Goal: Information Seeking & Learning: Learn about a topic

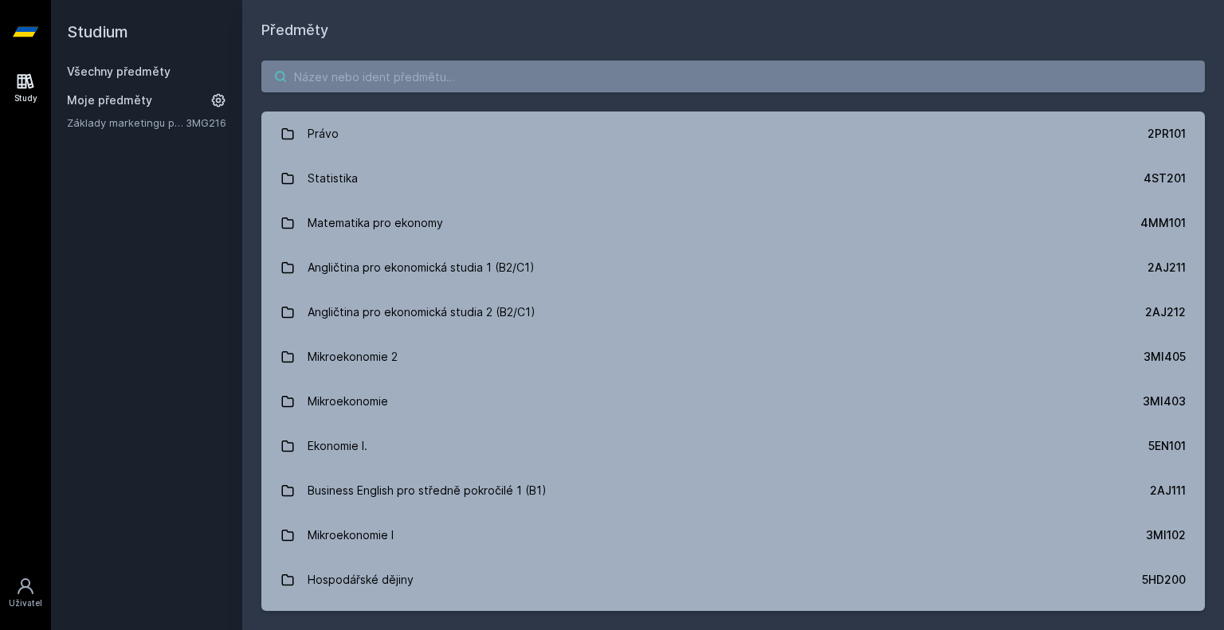
click at [351, 69] on input "search" at bounding box center [732, 77] width 943 height 32
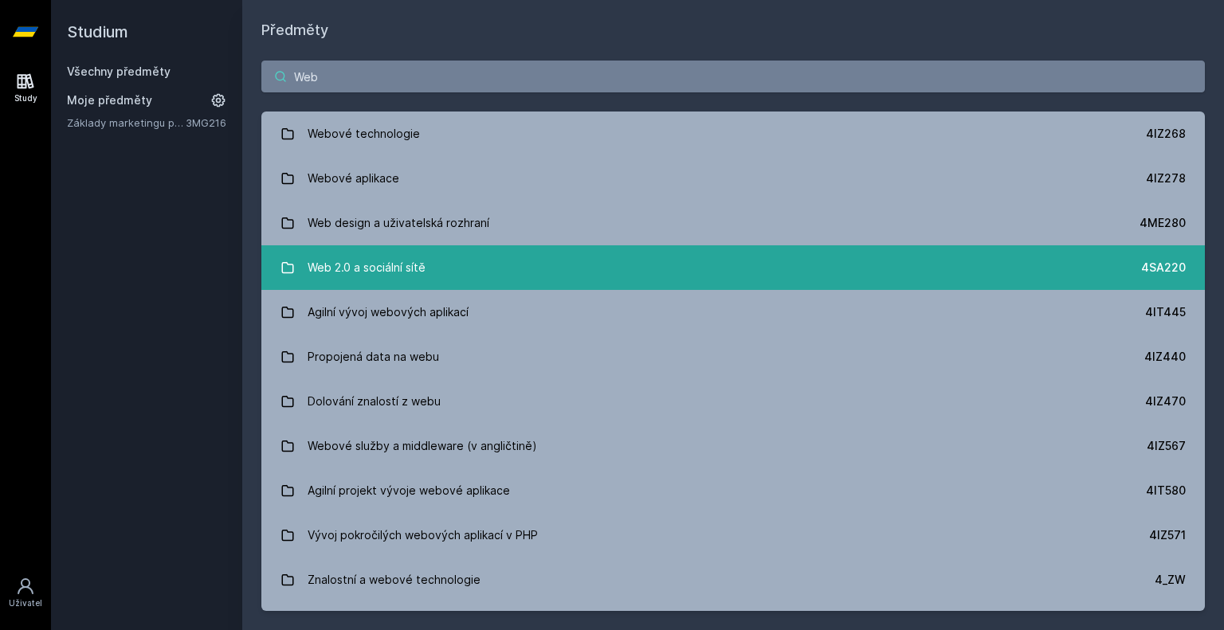
type input "Web"
click at [418, 247] on link "Web 2.0 a sociální sítě 4SA220" at bounding box center [732, 267] width 943 height 45
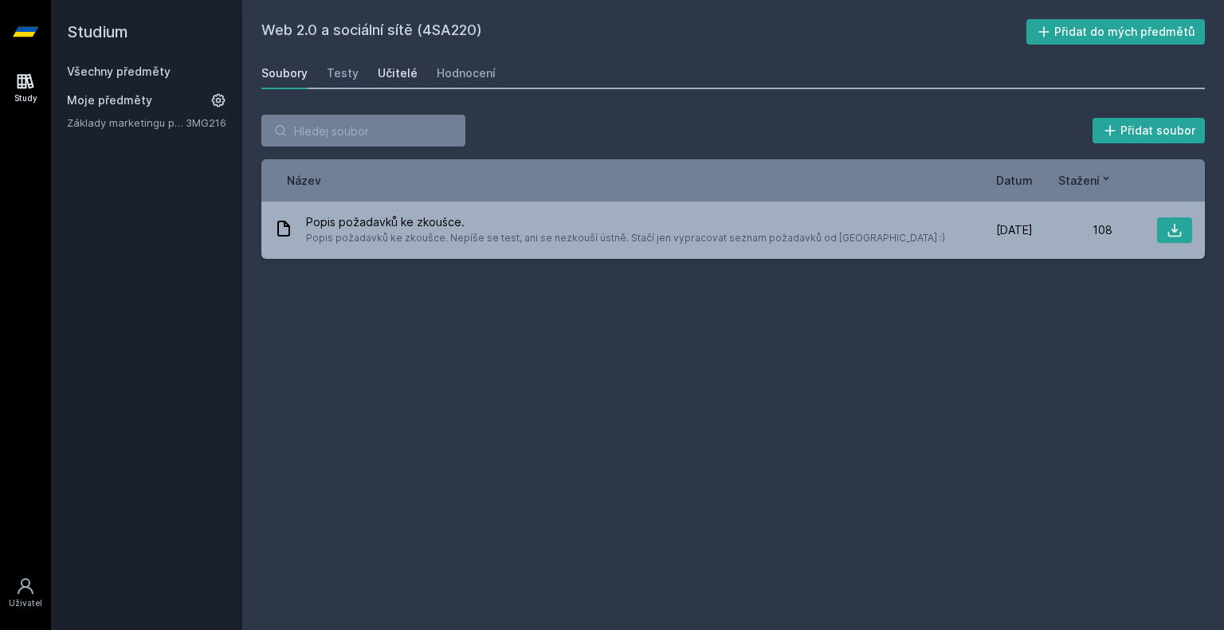
click at [378, 73] on div "Učitelé" at bounding box center [398, 73] width 40 height 16
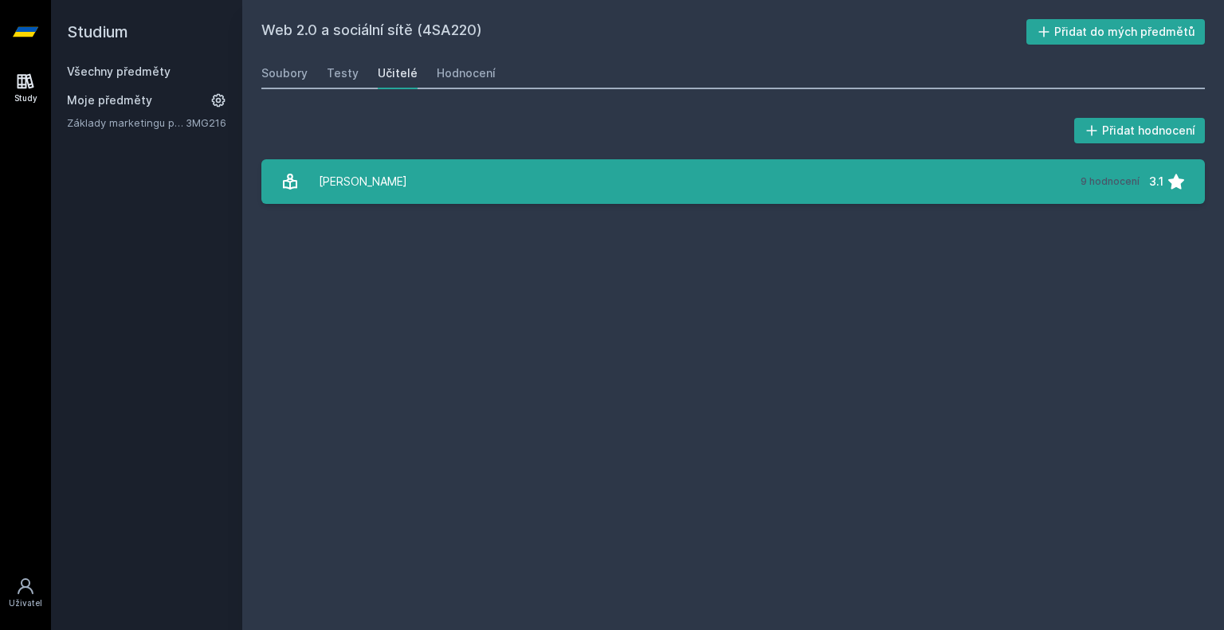
click at [386, 175] on div "[PERSON_NAME]" at bounding box center [363, 182] width 88 height 32
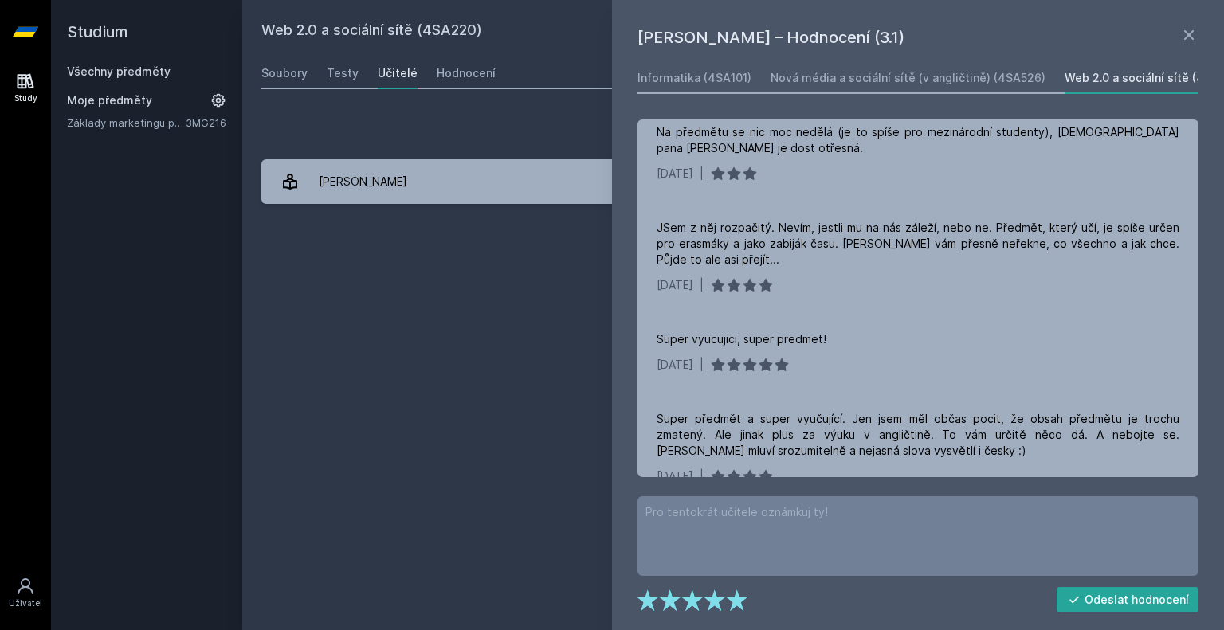
scroll to position [549, 0]
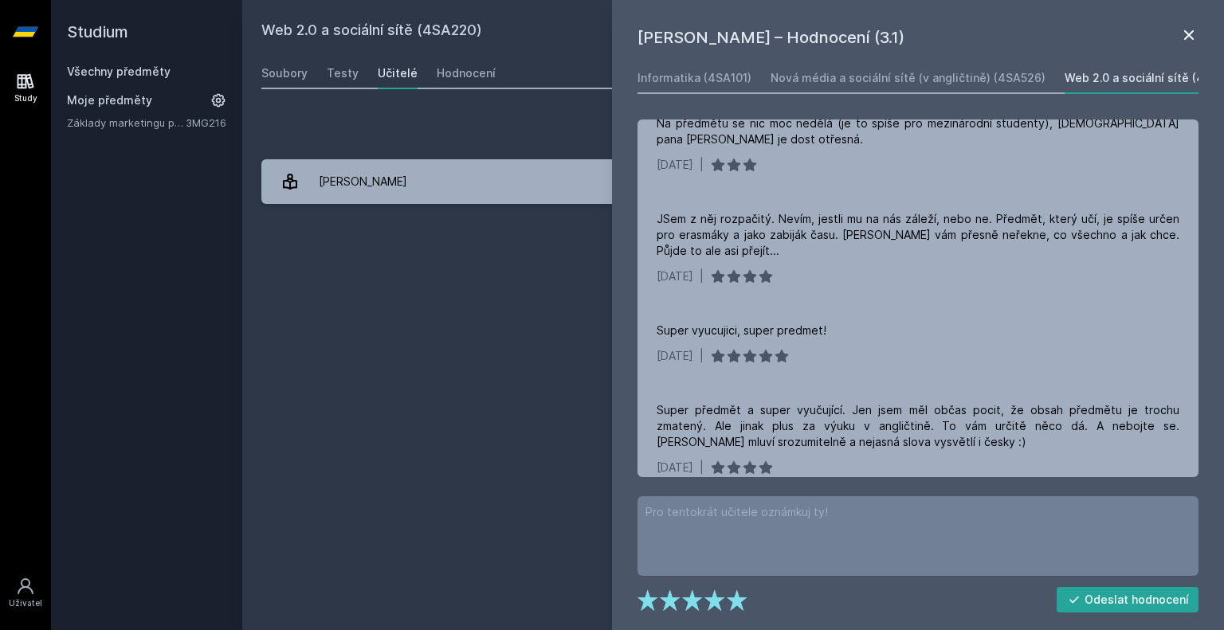
click at [1182, 37] on icon at bounding box center [1188, 34] width 19 height 19
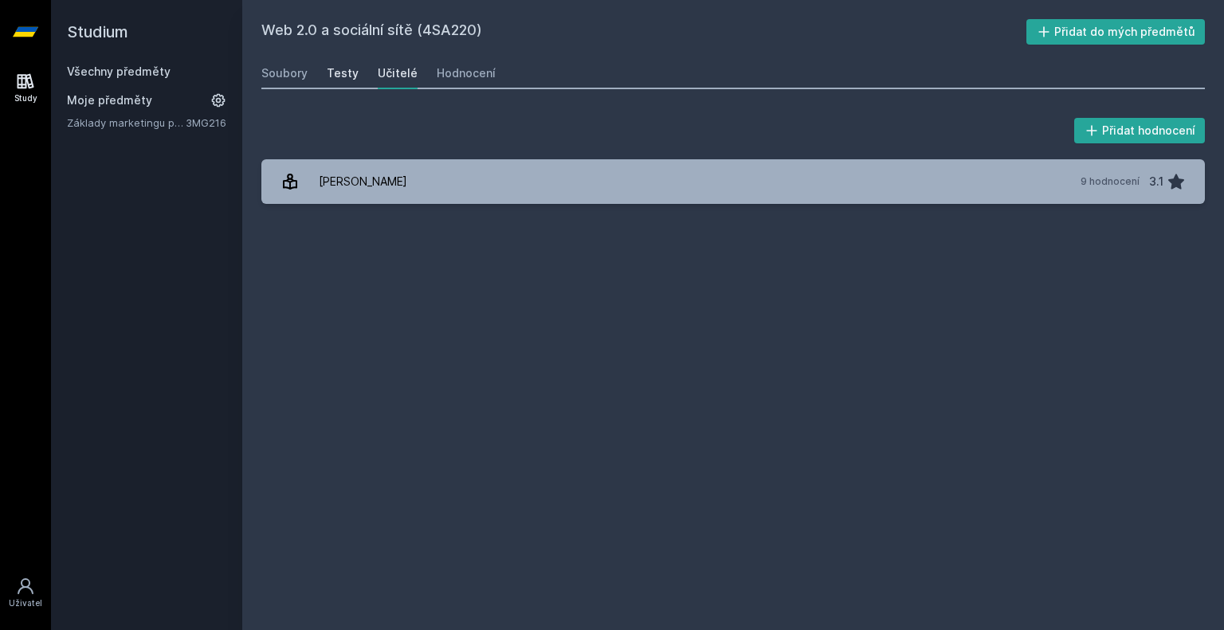
click at [351, 73] on div "Testy" at bounding box center [343, 73] width 32 height 16
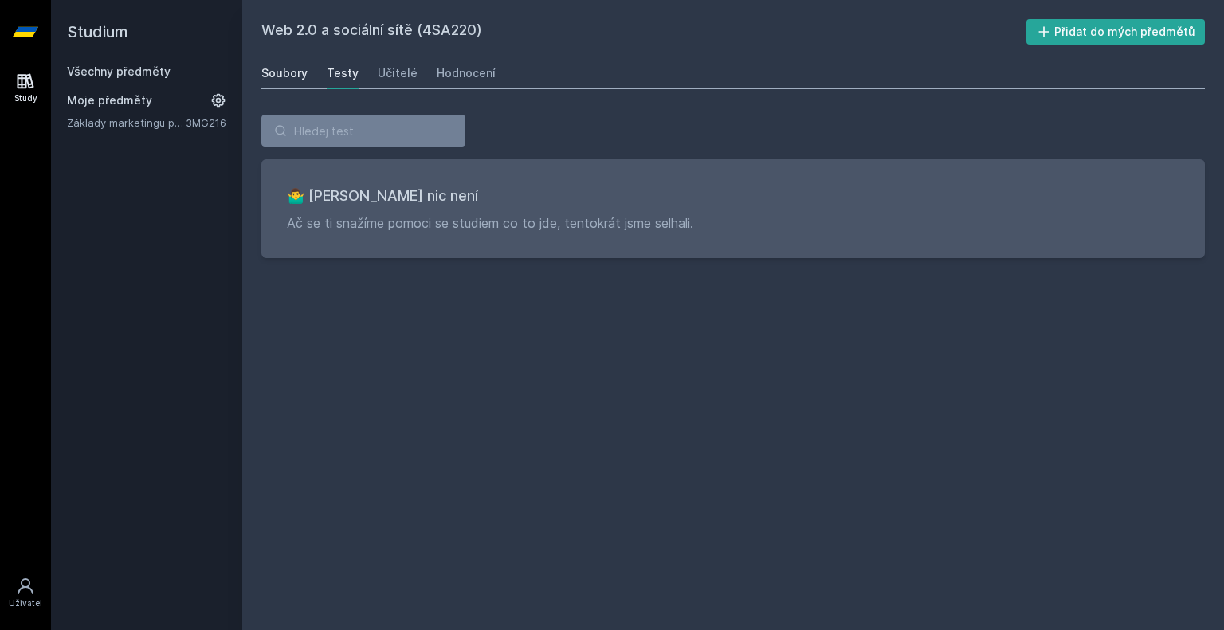
click at [293, 73] on div "Soubory" at bounding box center [284, 73] width 46 height 16
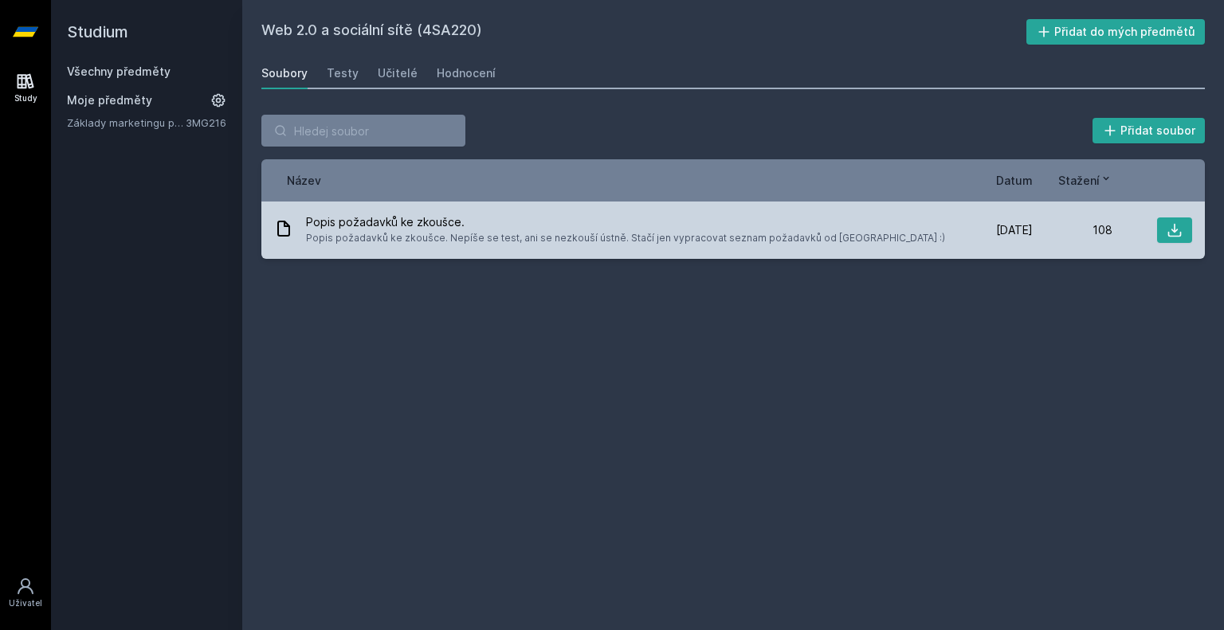
click at [399, 232] on span "Popis požadavků ke zkoušce. Nepíše se test, ani se nezkouší ústně. Stačí jen vy…" at bounding box center [625, 238] width 639 height 16
click at [1172, 224] on icon at bounding box center [1175, 230] width 16 height 16
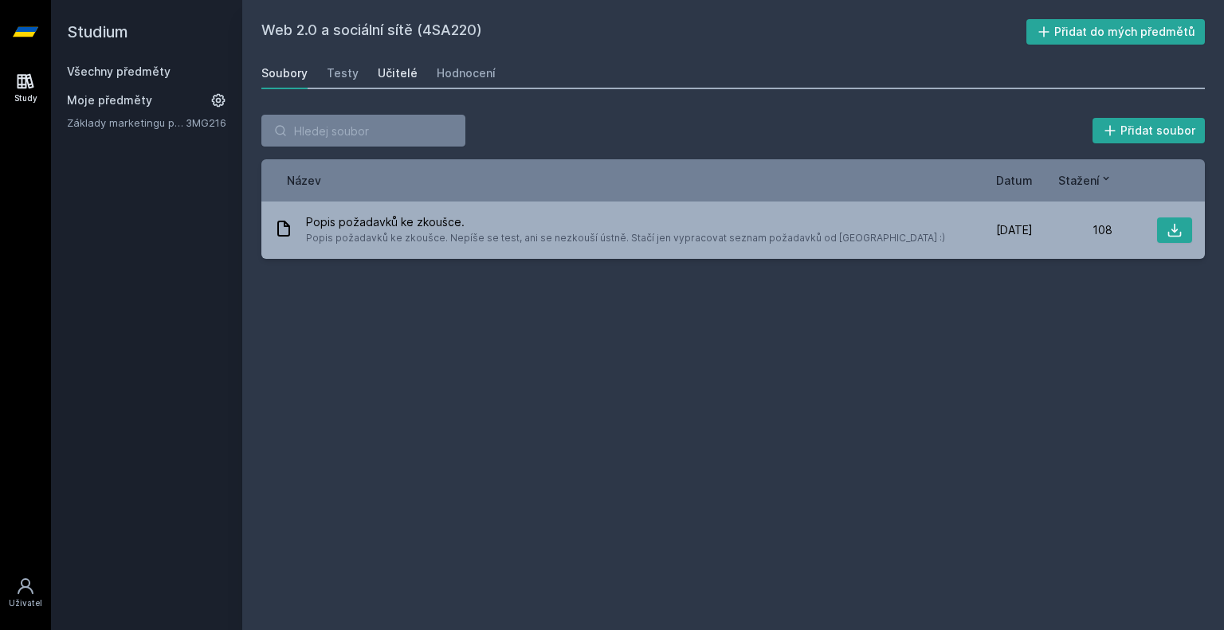
click at [408, 78] on div "Učitelé" at bounding box center [398, 73] width 40 height 16
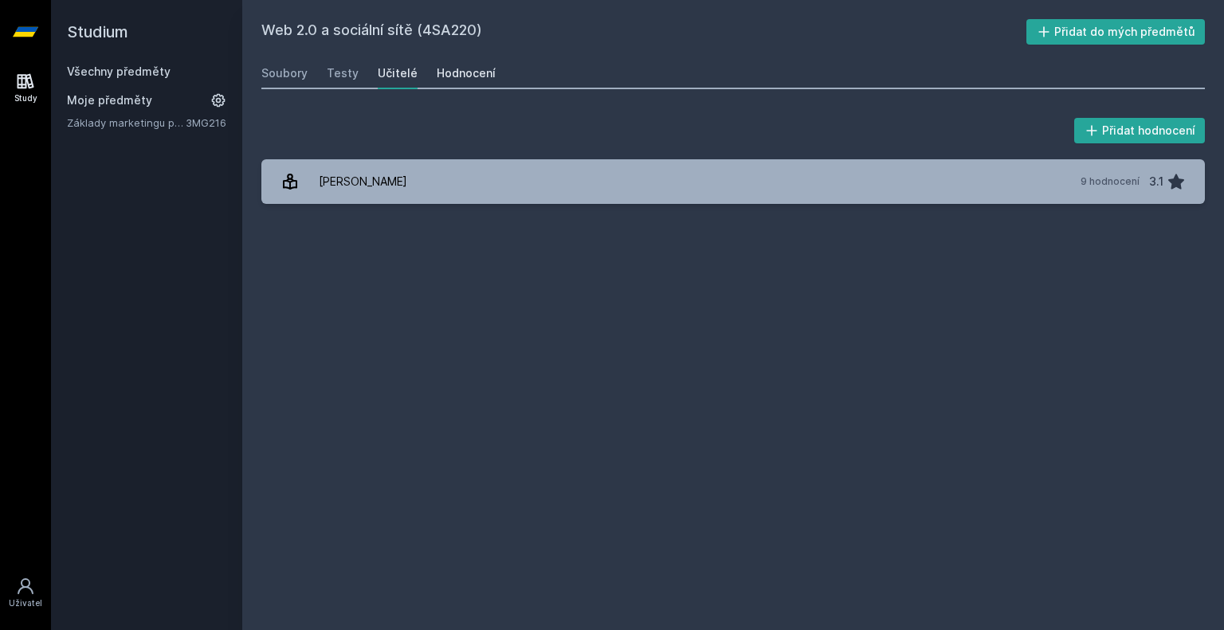
click at [461, 73] on div "Hodnocení" at bounding box center [466, 73] width 59 height 16
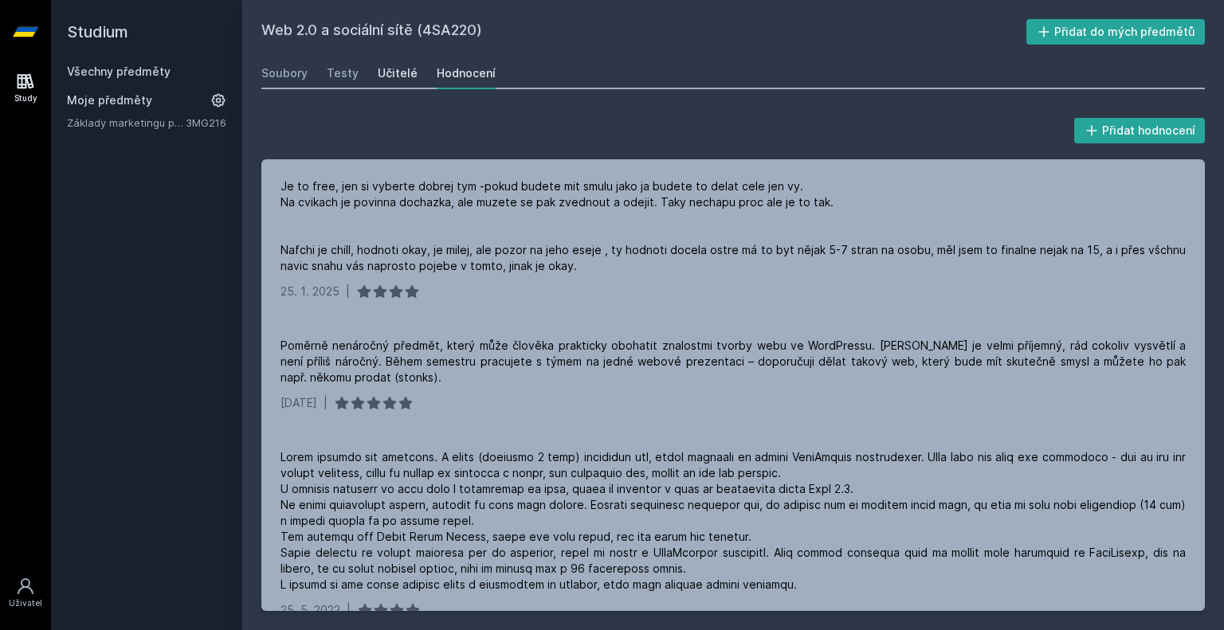
click at [403, 84] on link "Učitelé" at bounding box center [398, 73] width 40 height 32
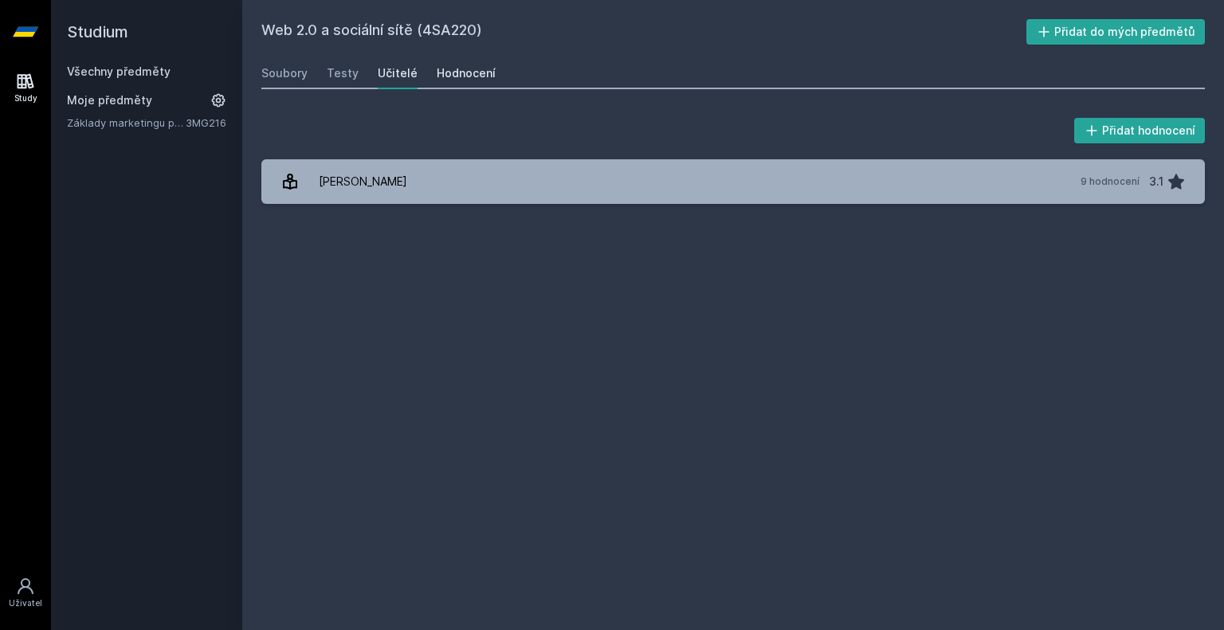
click at [445, 77] on div "Hodnocení" at bounding box center [466, 73] width 59 height 16
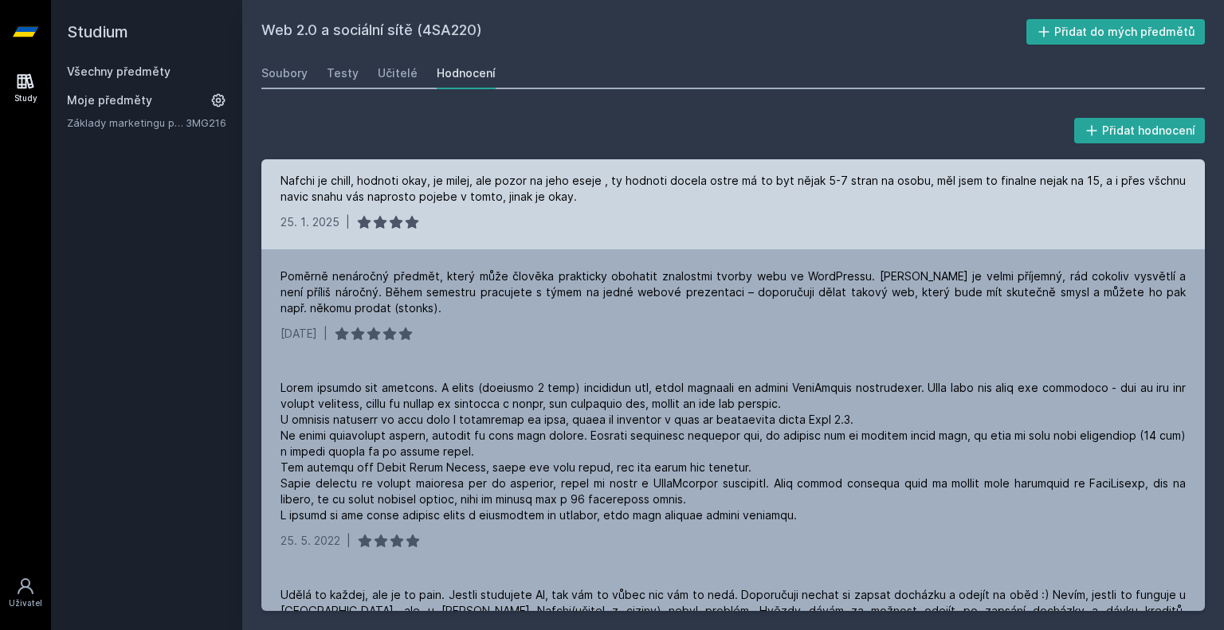
scroll to position [73, 0]
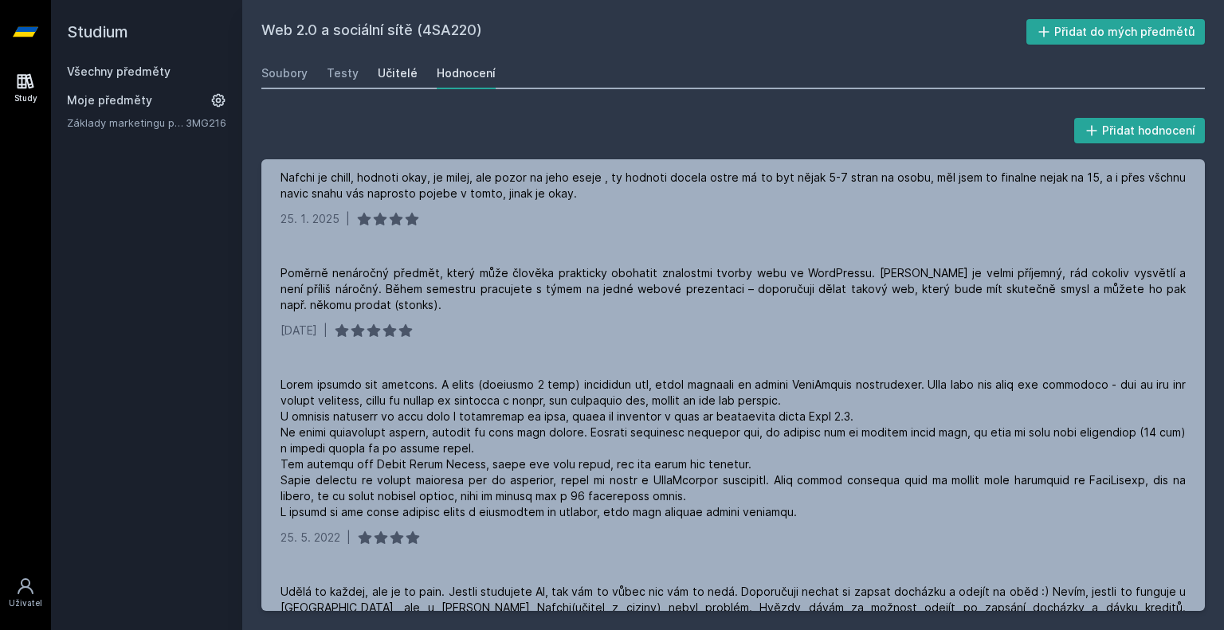
click at [387, 69] on div "Učitelé" at bounding box center [398, 73] width 40 height 16
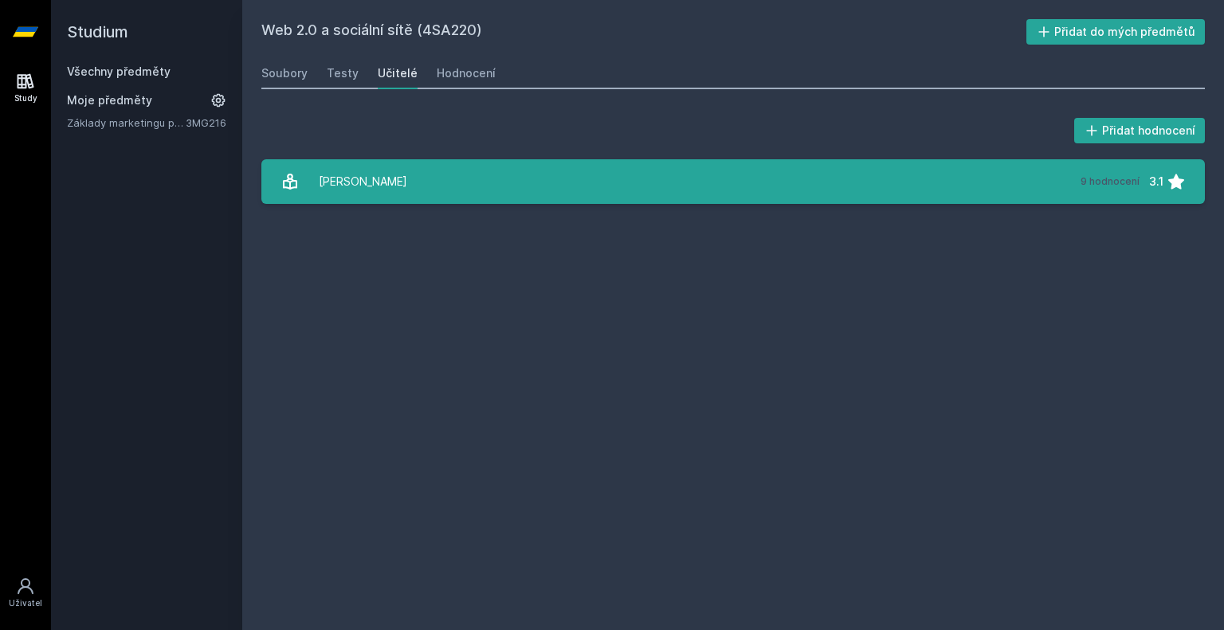
click at [452, 171] on link "[PERSON_NAME] 9 hodnocení 3.1" at bounding box center [732, 181] width 943 height 45
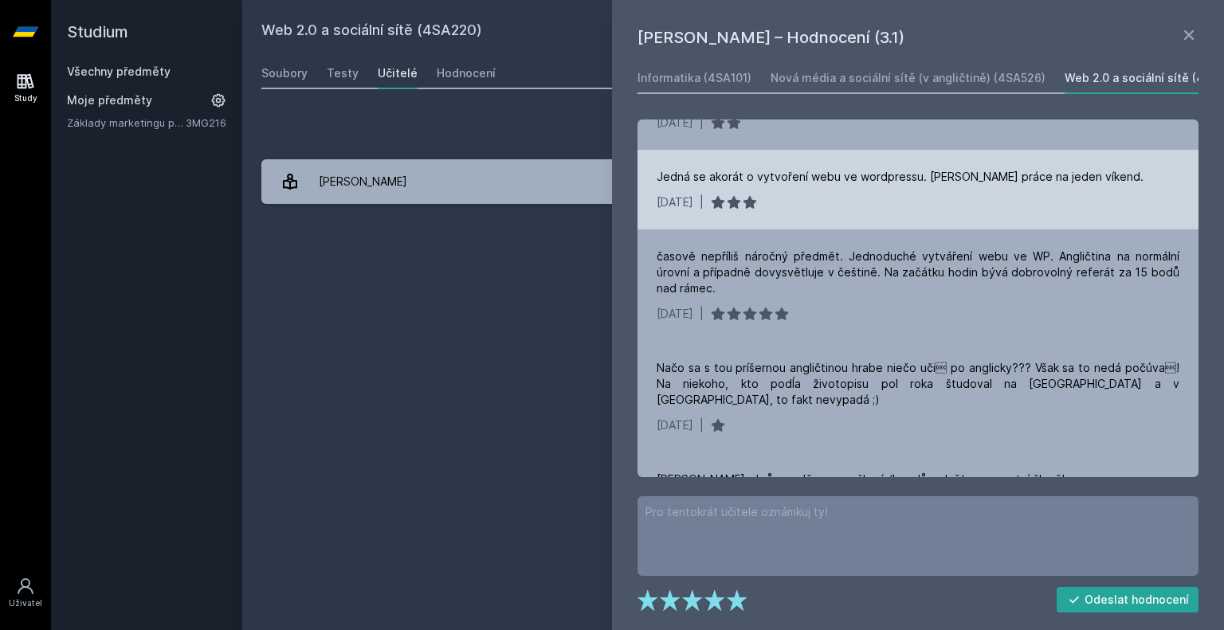
scroll to position [115, 0]
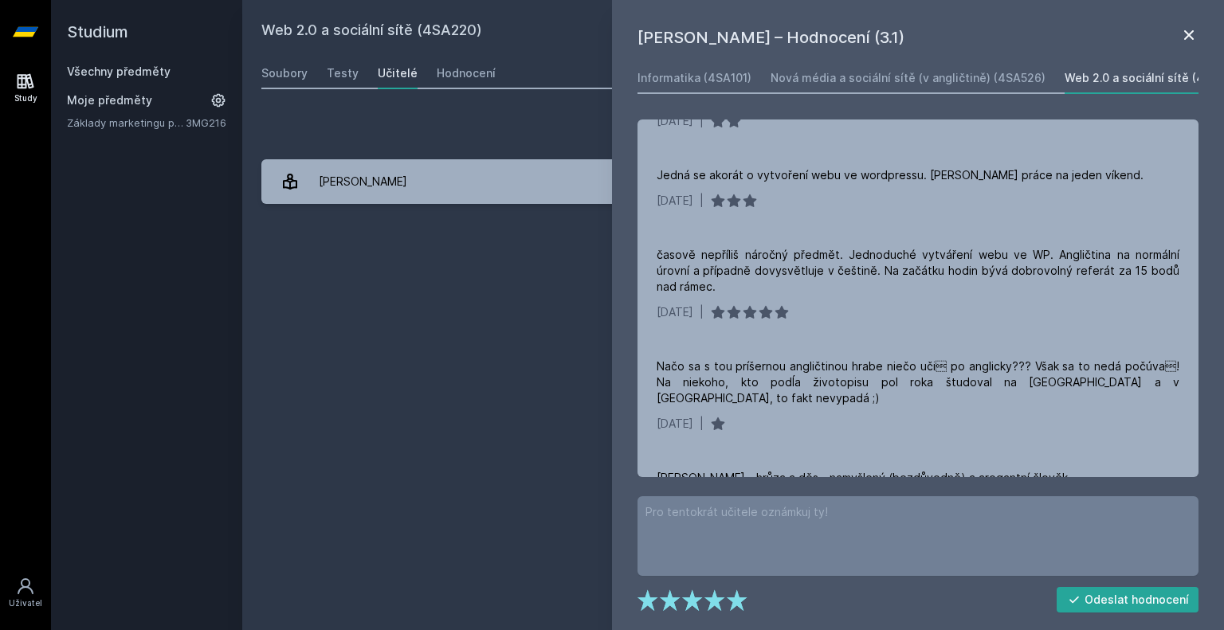
click at [1186, 43] on icon at bounding box center [1188, 34] width 19 height 19
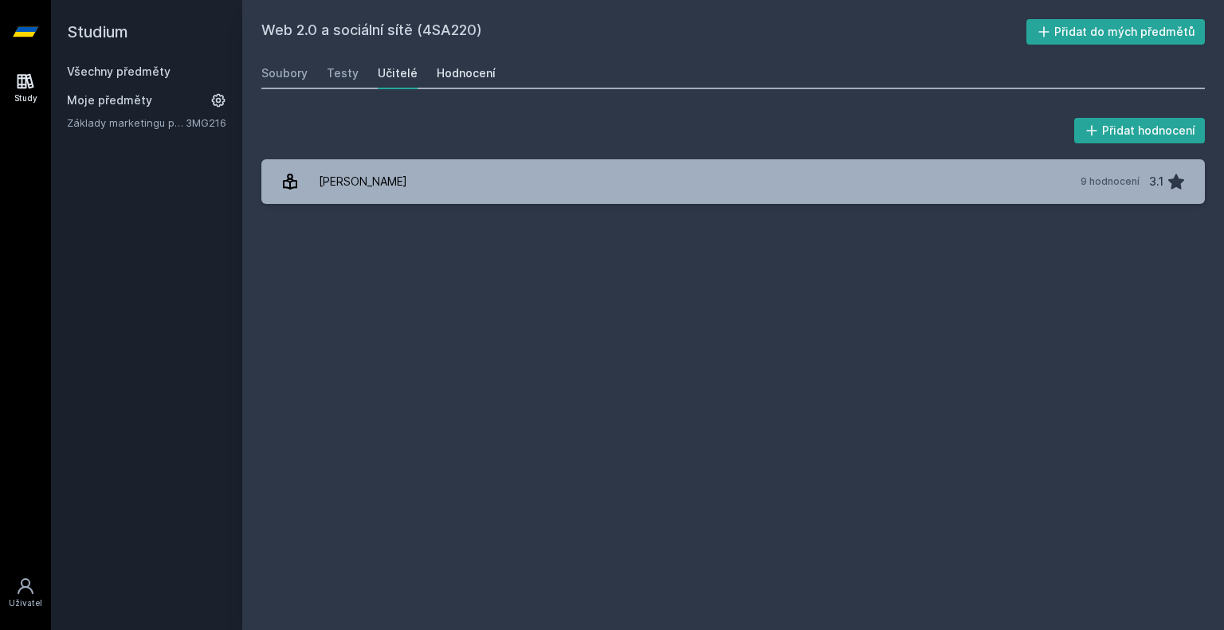
click at [456, 60] on link "Hodnocení" at bounding box center [466, 73] width 59 height 32
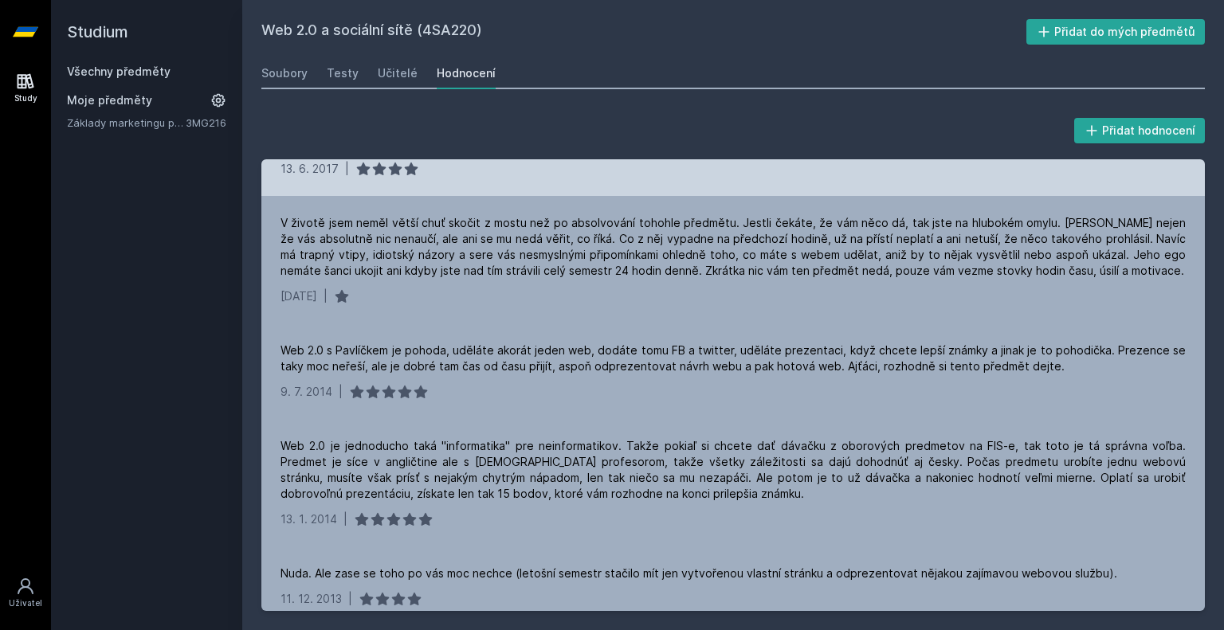
scroll to position [998, 0]
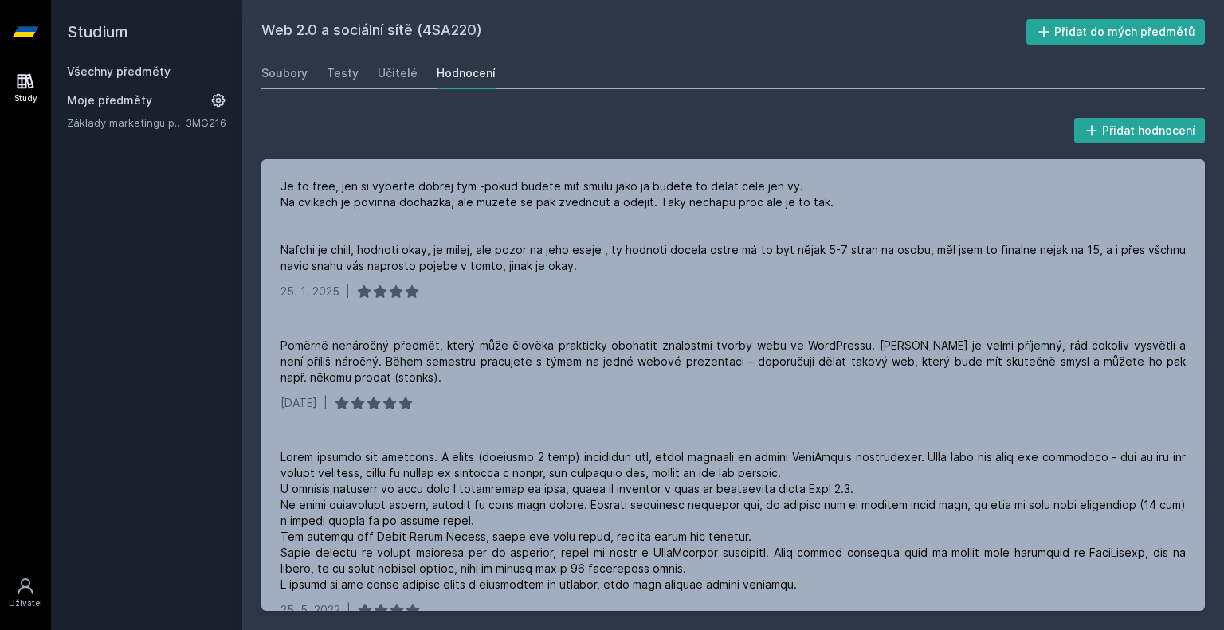
click at [156, 70] on link "Všechny předměty" at bounding box center [119, 72] width 104 height 14
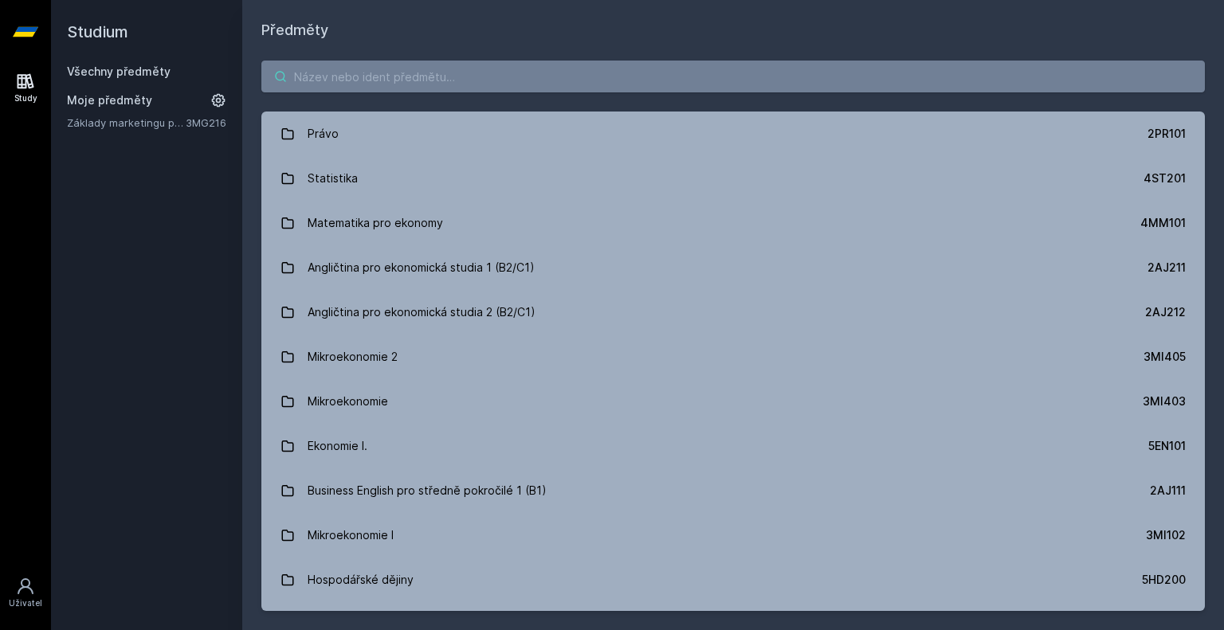
click at [335, 74] on input "search" at bounding box center [732, 77] width 943 height 32
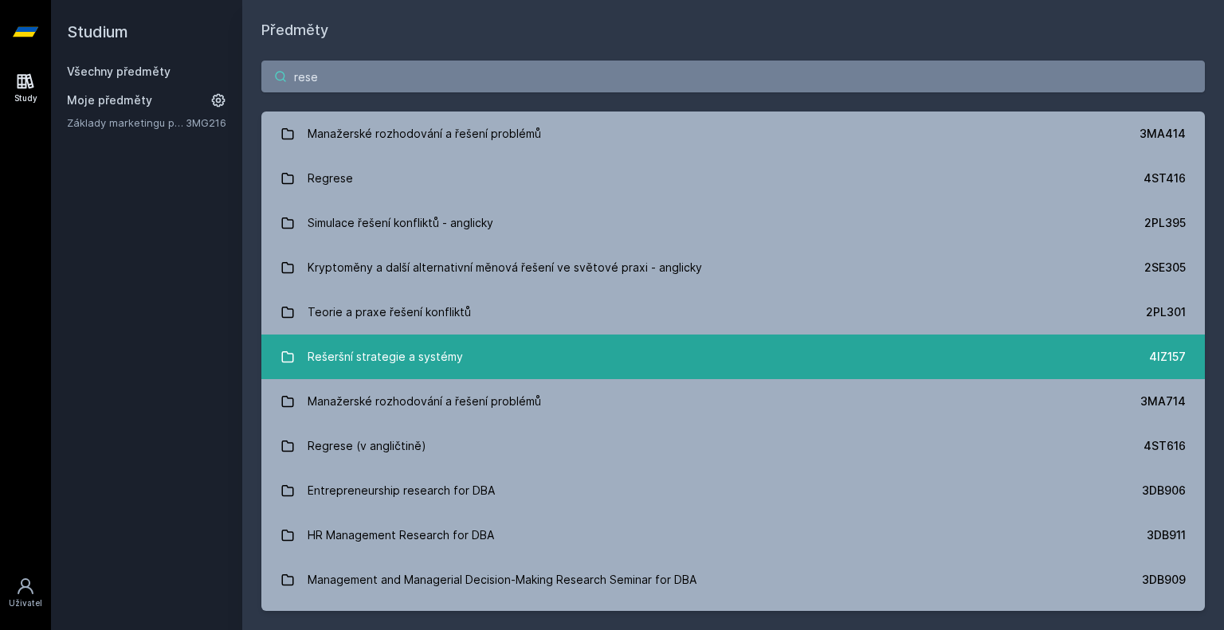
type input "rese"
click at [386, 353] on div "Rešeršní strategie a systémy" at bounding box center [385, 357] width 155 height 32
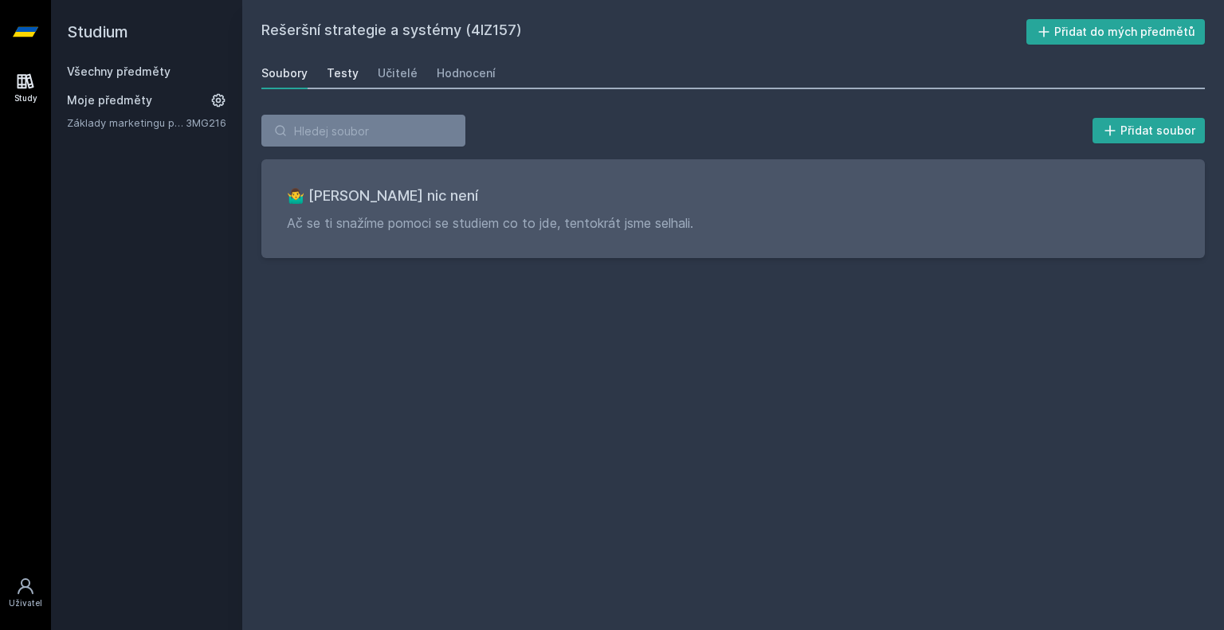
click at [342, 57] on link "Testy" at bounding box center [343, 73] width 32 height 32
click at [378, 69] on div "Učitelé" at bounding box center [398, 73] width 40 height 16
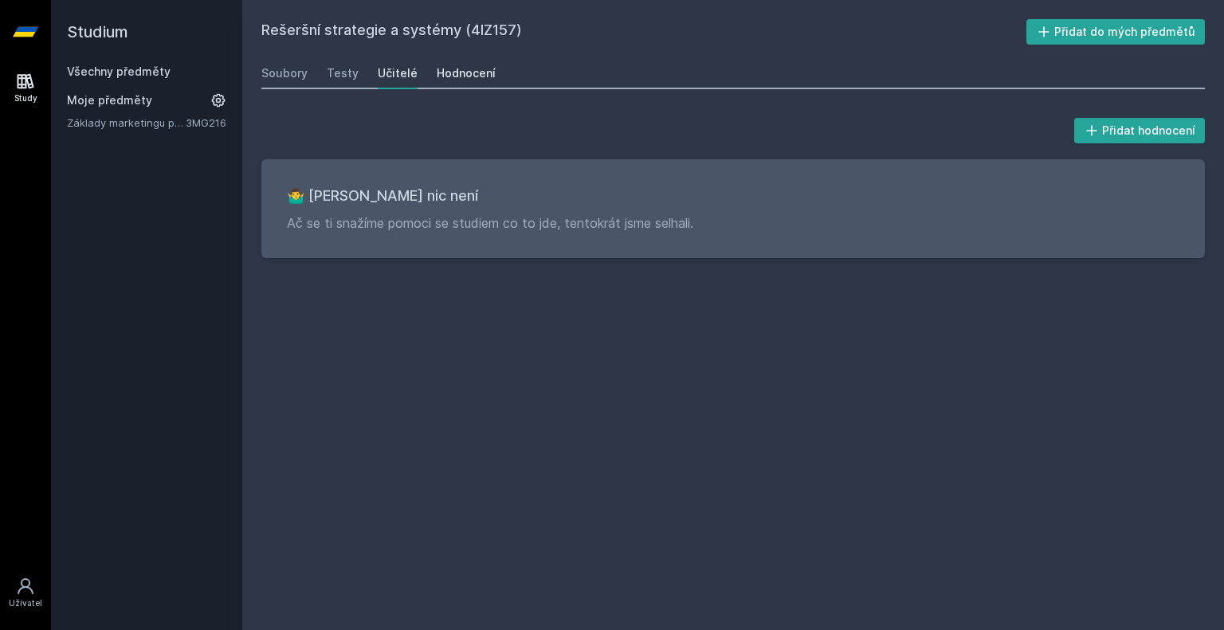
click at [437, 69] on div "Hodnocení" at bounding box center [466, 73] width 59 height 16
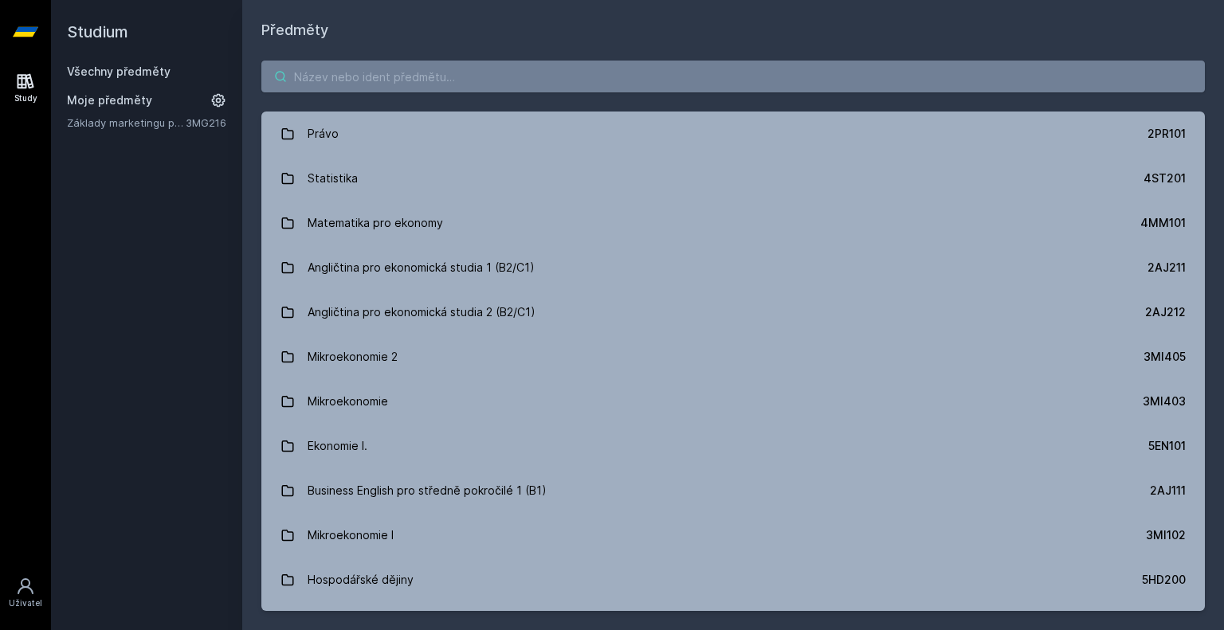
click at [356, 84] on input "search" at bounding box center [732, 77] width 943 height 32
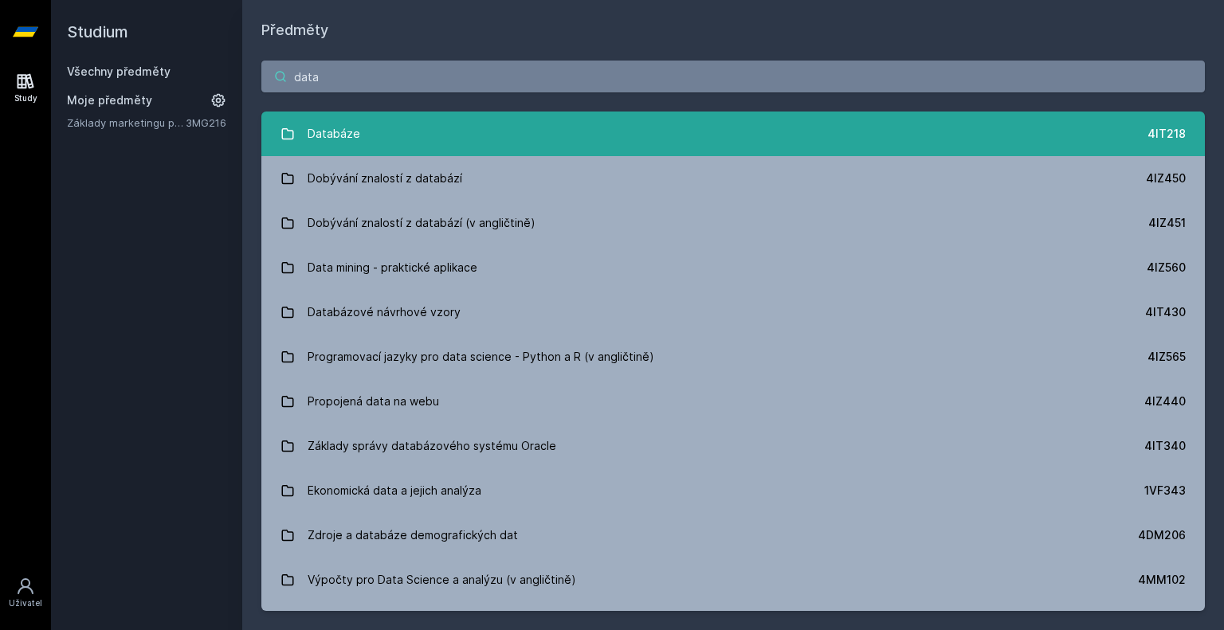
type input "data"
click at [414, 125] on link "Databáze 4IT218" at bounding box center [732, 134] width 943 height 45
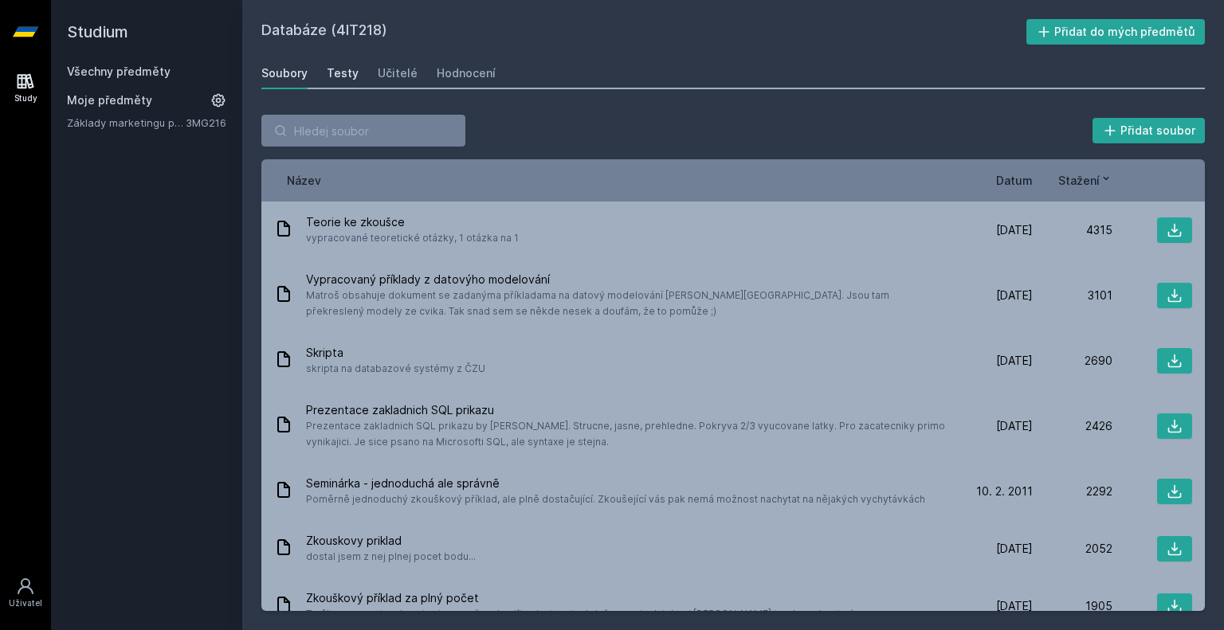
click at [347, 70] on div "Testy" at bounding box center [343, 73] width 32 height 16
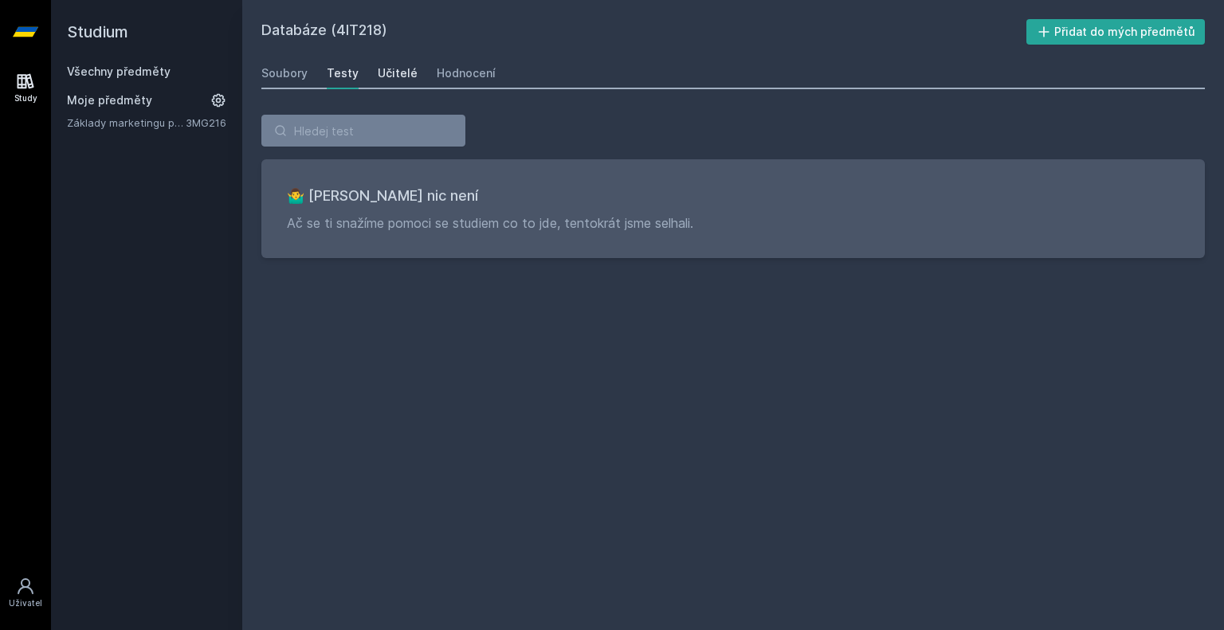
click at [378, 69] on div "Učitelé" at bounding box center [398, 73] width 40 height 16
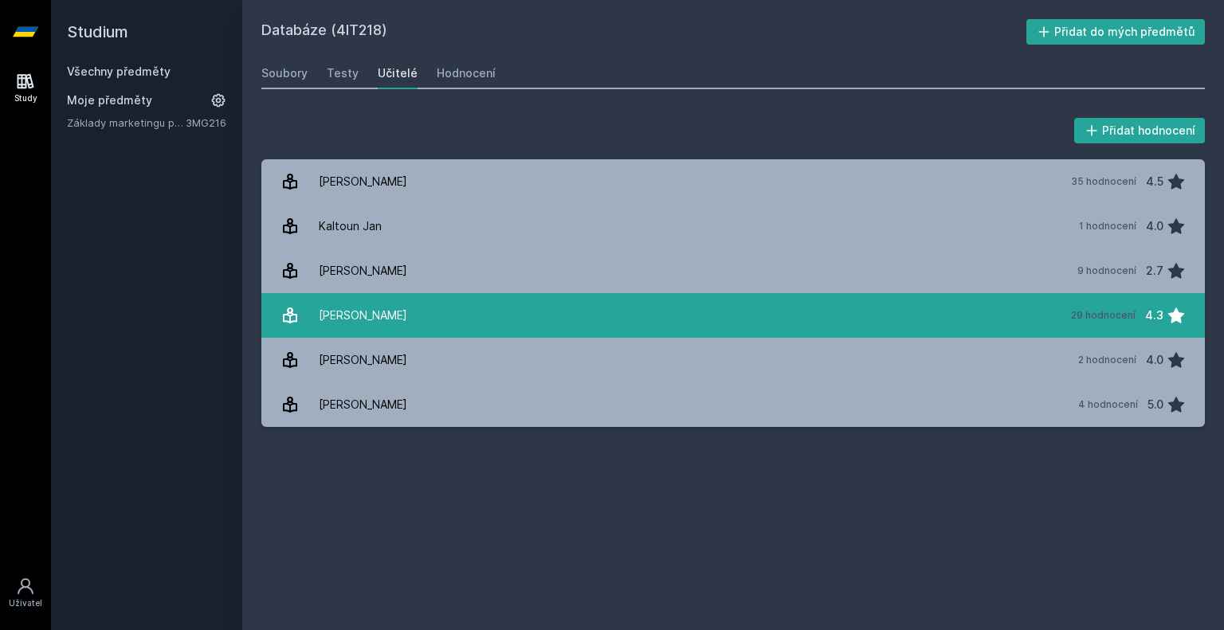
click at [519, 302] on link "[PERSON_NAME] 29 hodnocení 4.3" at bounding box center [732, 315] width 943 height 45
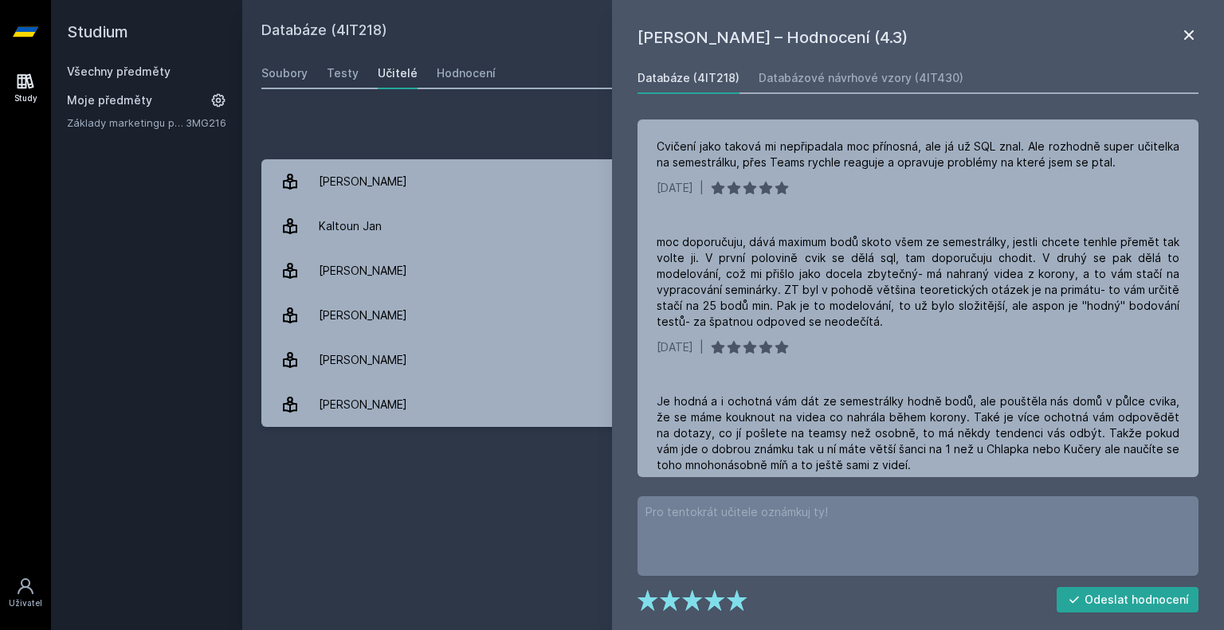
click at [1181, 25] on div "[PERSON_NAME] – Hodnocení (4.3) Databáze (4IT218) Databázové návrhové vzory (4I…" at bounding box center [918, 315] width 612 height 630
click at [1186, 32] on icon at bounding box center [1189, 35] width 10 height 10
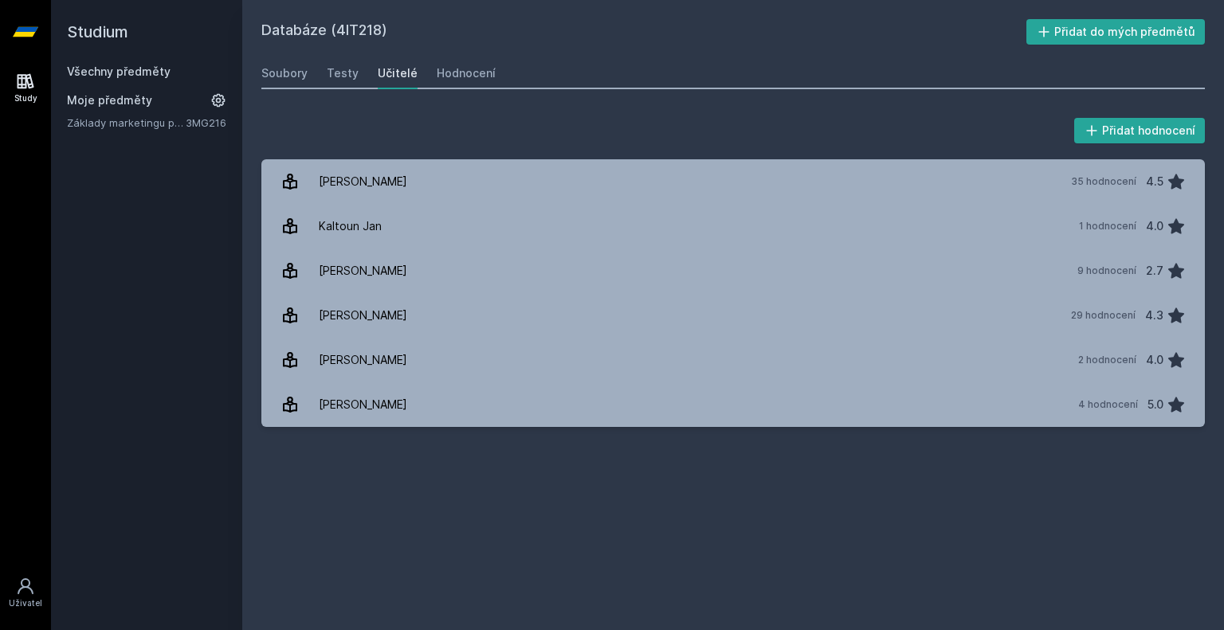
click at [129, 79] on div "Všechny předměty" at bounding box center [146, 72] width 159 height 16
click at [143, 73] on link "Všechny předměty" at bounding box center [119, 72] width 104 height 14
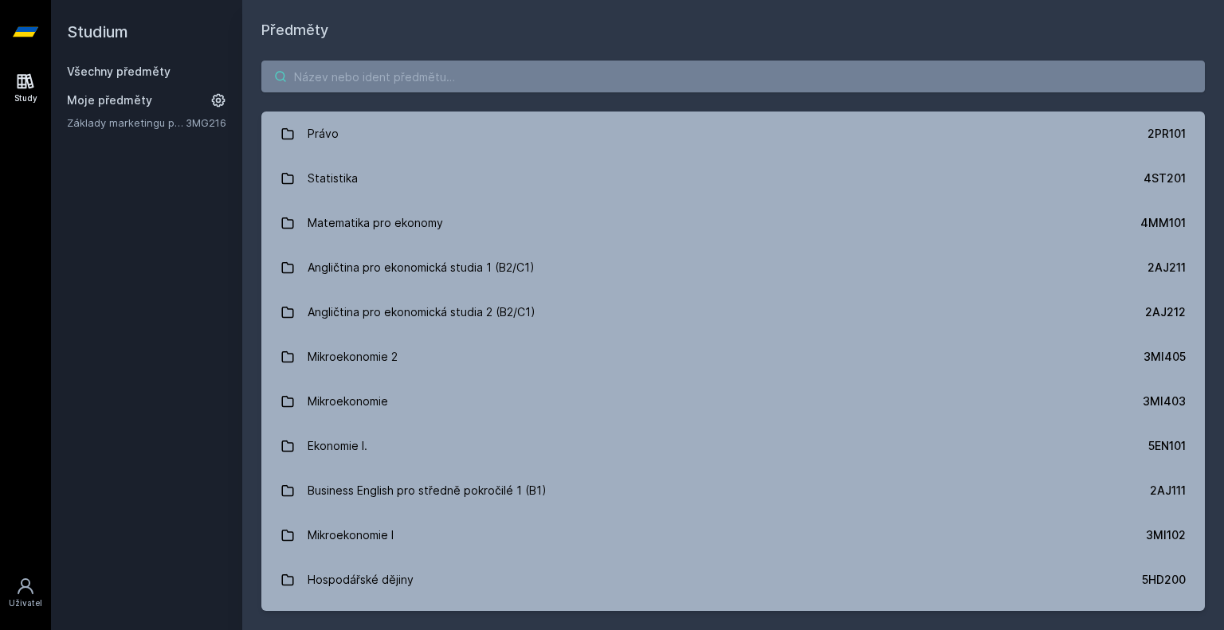
click at [325, 73] on input "search" at bounding box center [732, 77] width 943 height 32
type input "d"
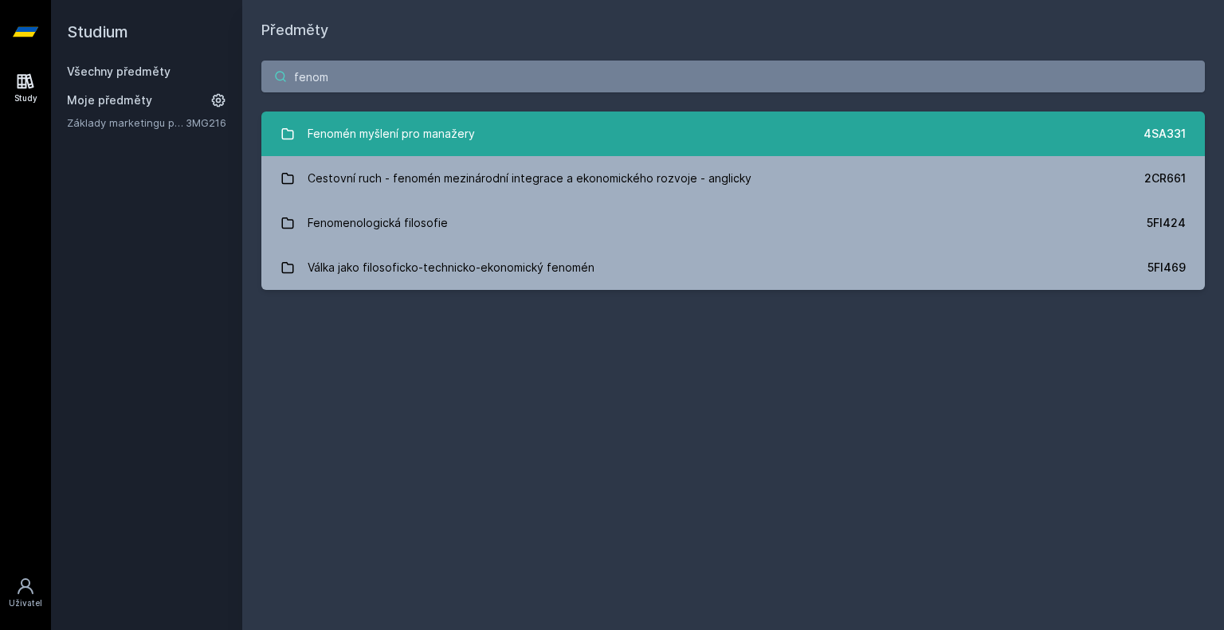
type input "fenom"
click at [354, 136] on div "Fenomén myšlení pro manažery" at bounding box center [391, 134] width 167 height 32
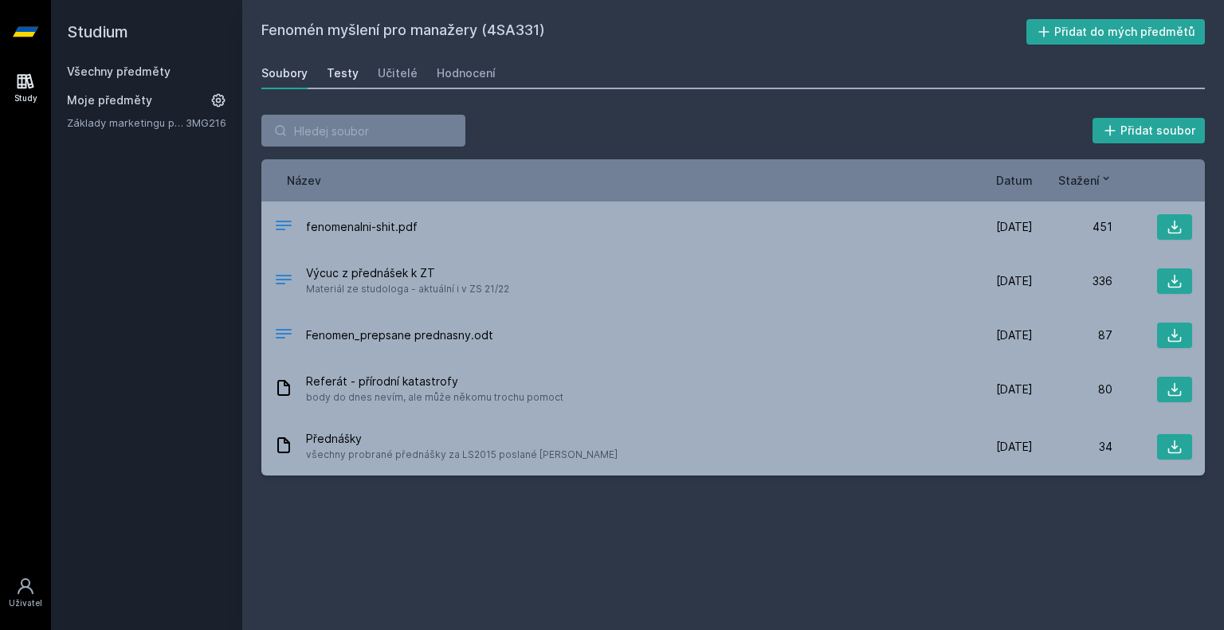
click at [345, 75] on div "Testy" at bounding box center [343, 73] width 32 height 16
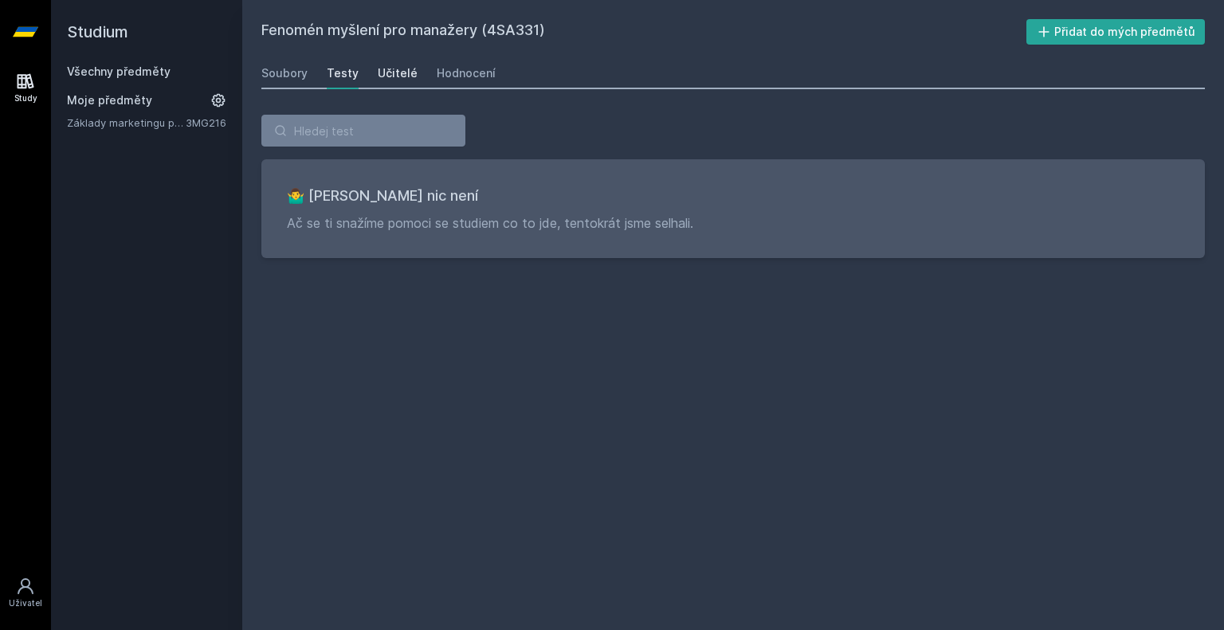
click at [385, 70] on div "Učitelé" at bounding box center [398, 73] width 40 height 16
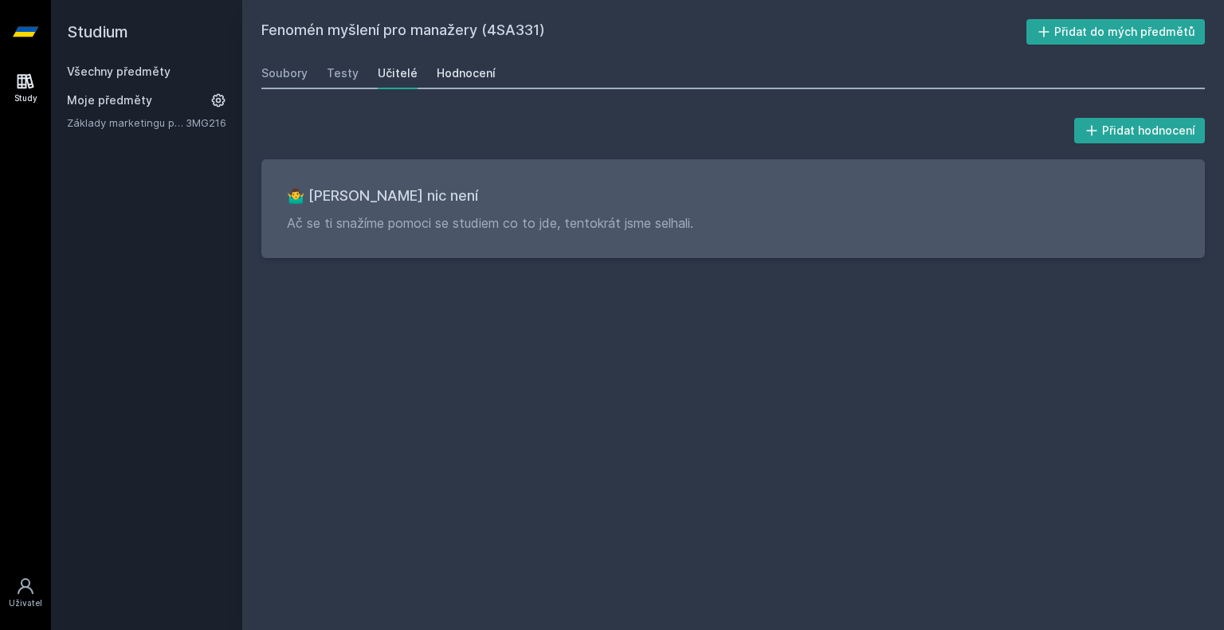
click at [442, 69] on div "Hodnocení" at bounding box center [466, 73] width 59 height 16
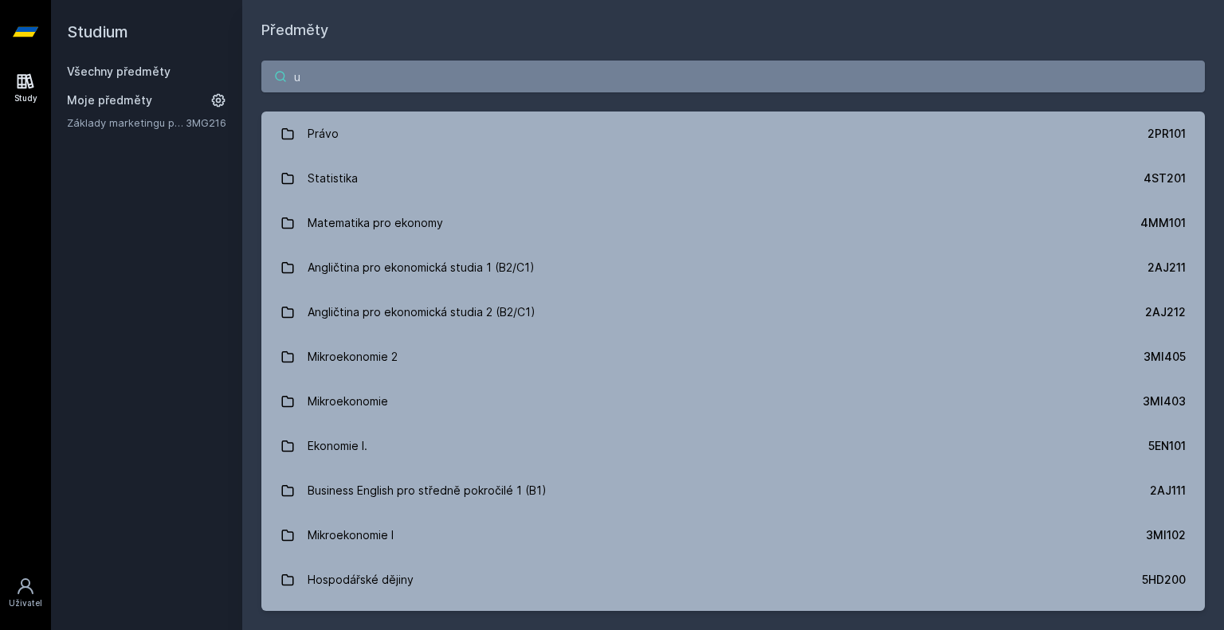
click at [358, 76] on input "u" at bounding box center [732, 77] width 943 height 32
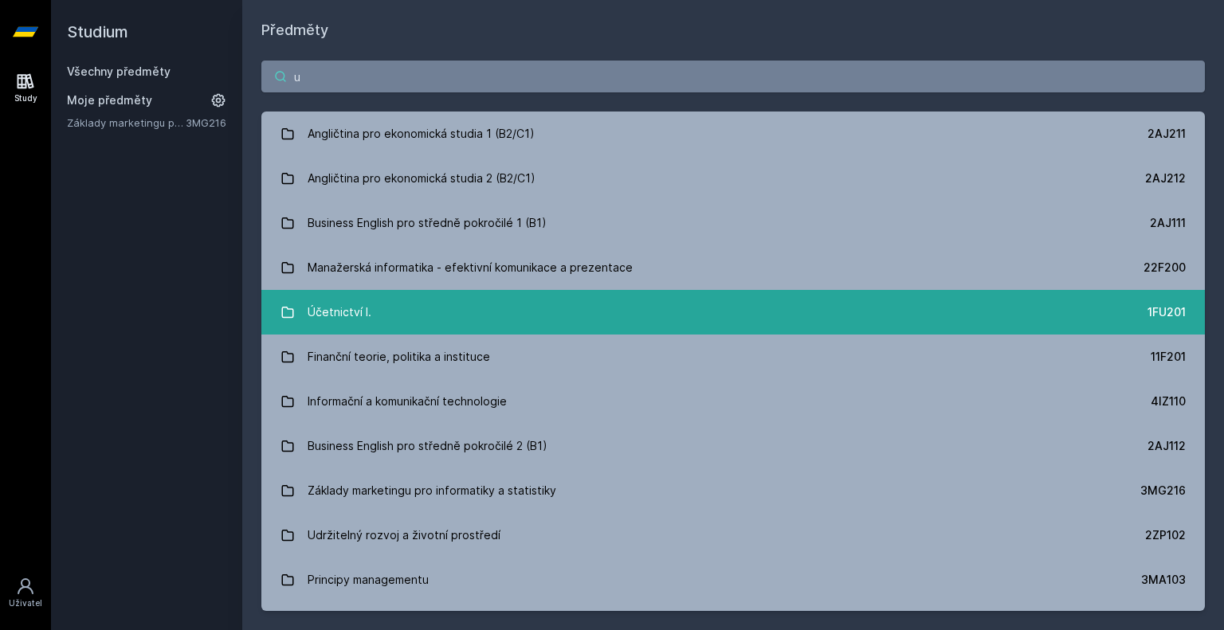
type input "u"
click at [438, 313] on link "Účetnictví I. 1FU201" at bounding box center [732, 312] width 943 height 45
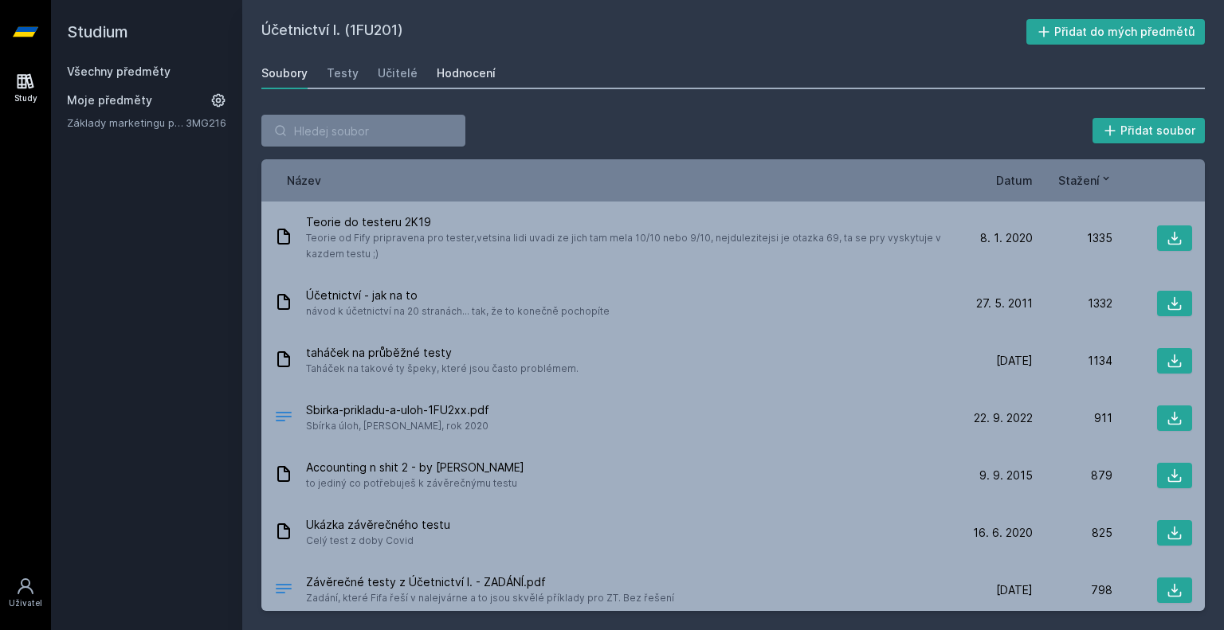
click at [463, 72] on div "Hodnocení" at bounding box center [466, 73] width 59 height 16
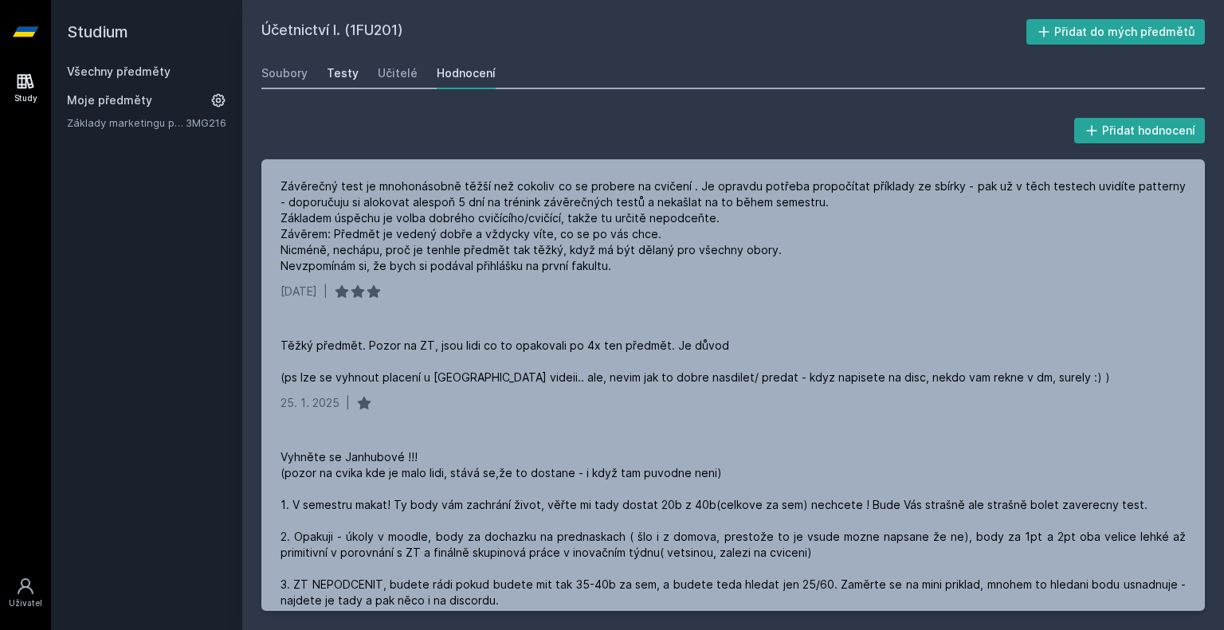
click at [344, 73] on div "Testy" at bounding box center [343, 73] width 32 height 16
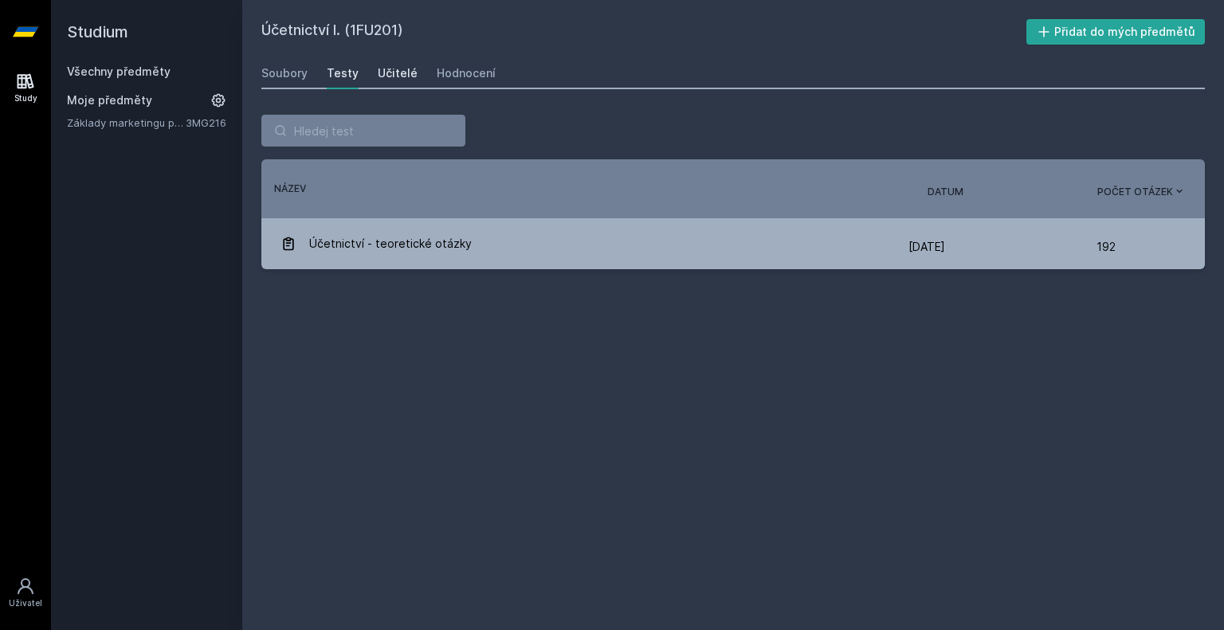
click at [378, 73] on div "Učitelé" at bounding box center [398, 73] width 40 height 16
